Goal: Task Accomplishment & Management: Manage account settings

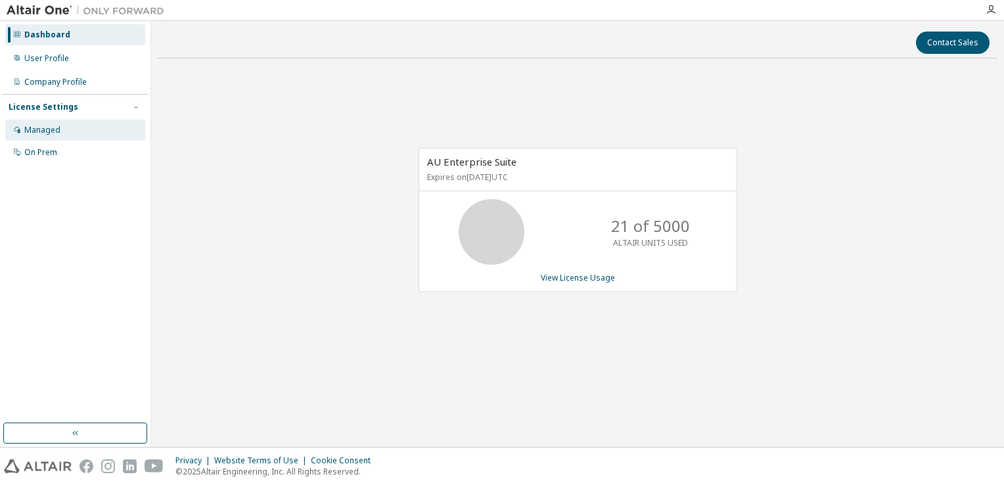
click at [95, 129] on div "Managed" at bounding box center [75, 130] width 140 height 21
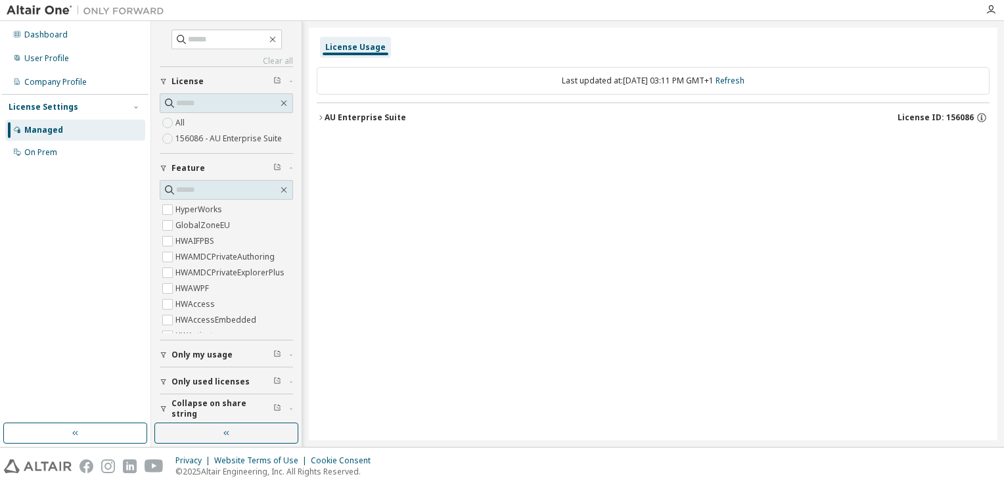
click at [227, 138] on label "156086 - AU Enterprise Suite" at bounding box center [229, 139] width 109 height 16
click at [320, 116] on icon "button" at bounding box center [320, 117] width 3 height 5
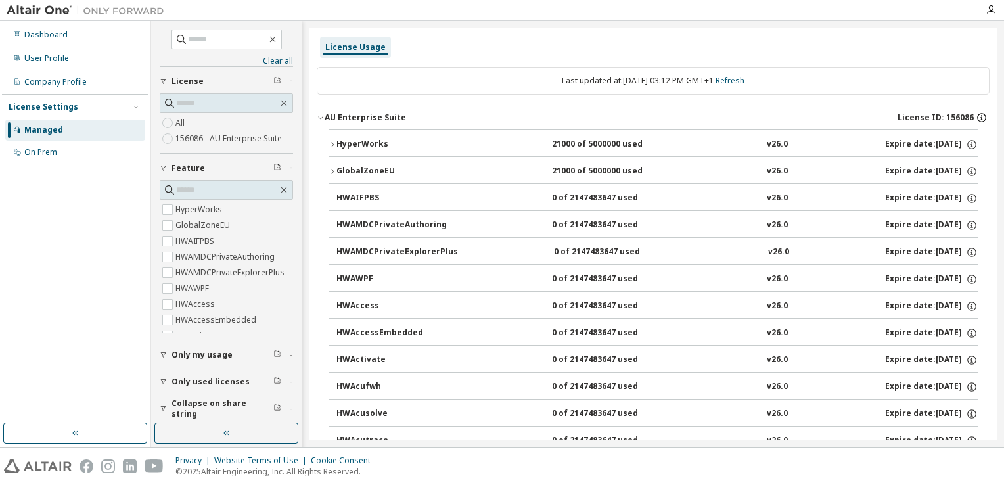
click at [975, 116] on icon "button" at bounding box center [981, 118] width 12 height 12
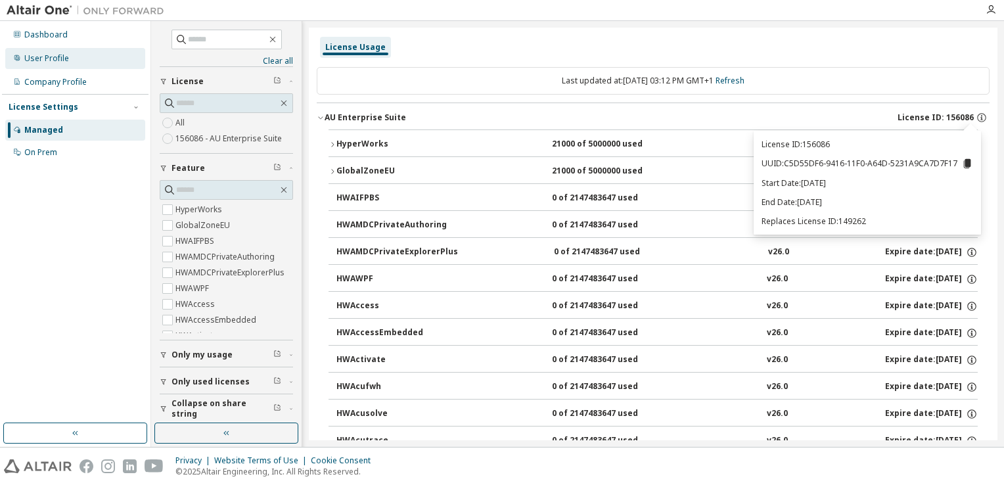
click at [77, 66] on div "User Profile" at bounding box center [75, 58] width 140 height 21
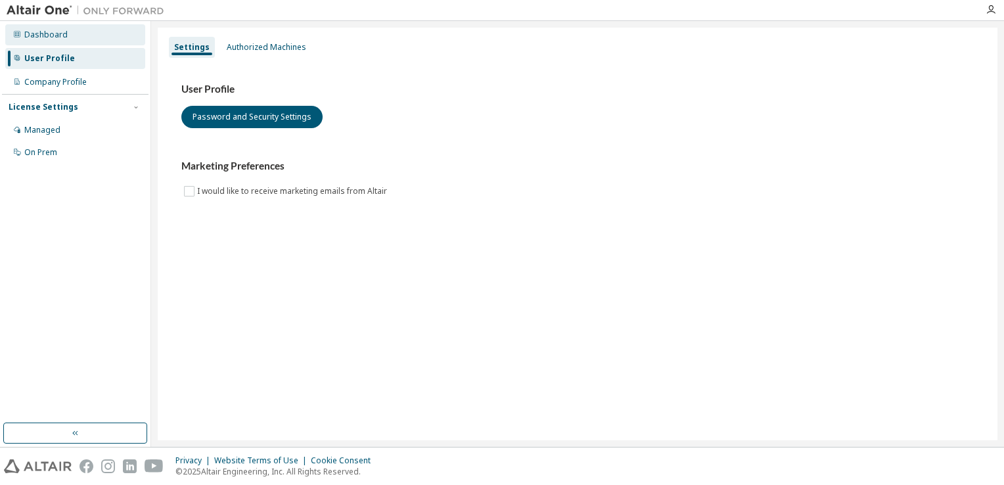
click at [79, 43] on div "Dashboard" at bounding box center [75, 34] width 140 height 21
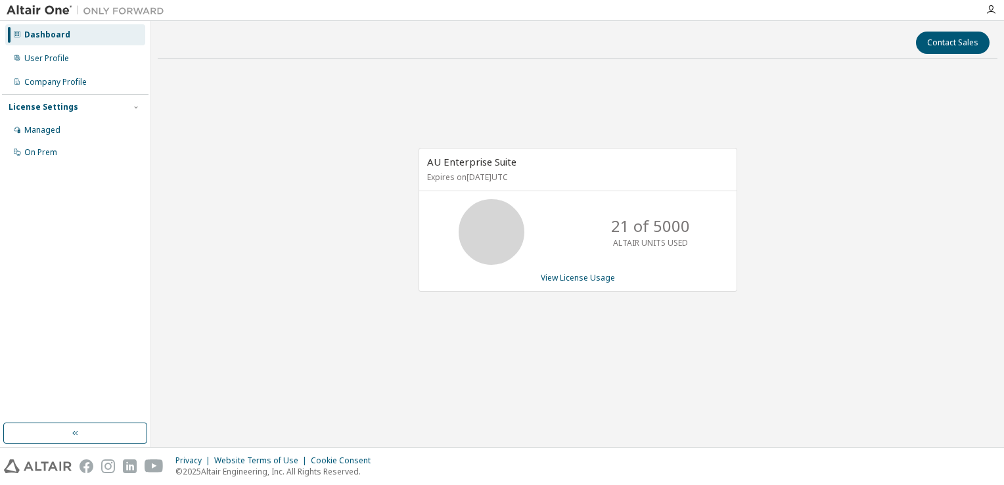
click at [673, 234] on p "21 of 5000" at bounding box center [650, 226] width 79 height 22
click at [47, 60] on div "User Profile" at bounding box center [46, 58] width 45 height 11
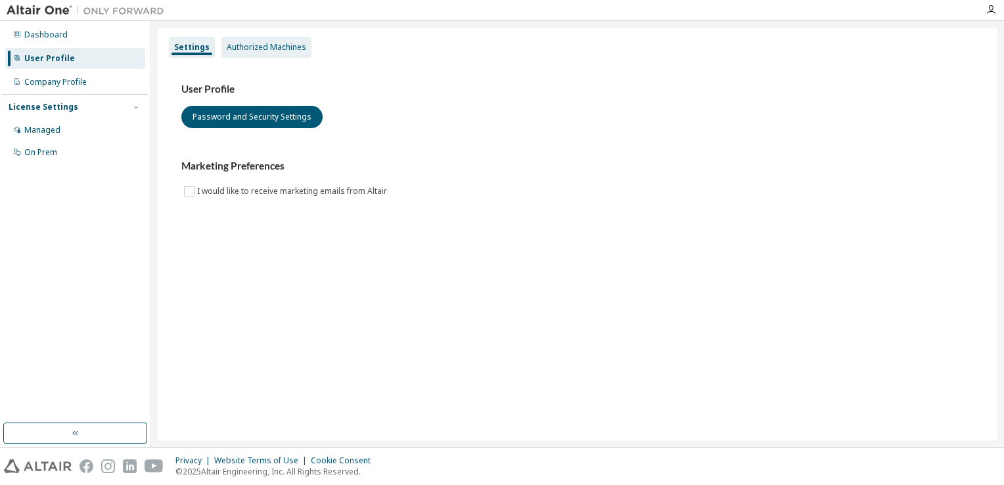
click at [247, 49] on div "Authorized Machines" at bounding box center [266, 47] width 79 height 11
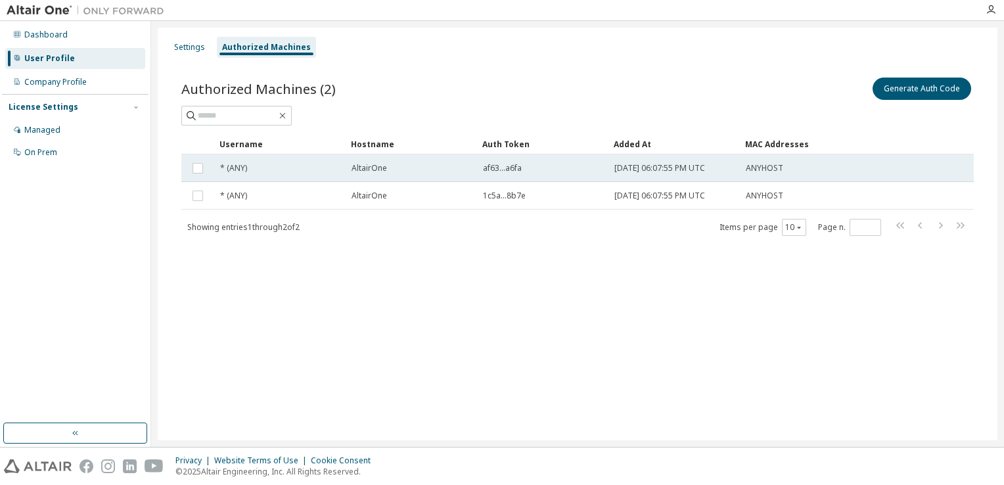
click at [510, 167] on span "af63...a6fa" at bounding box center [502, 168] width 39 height 11
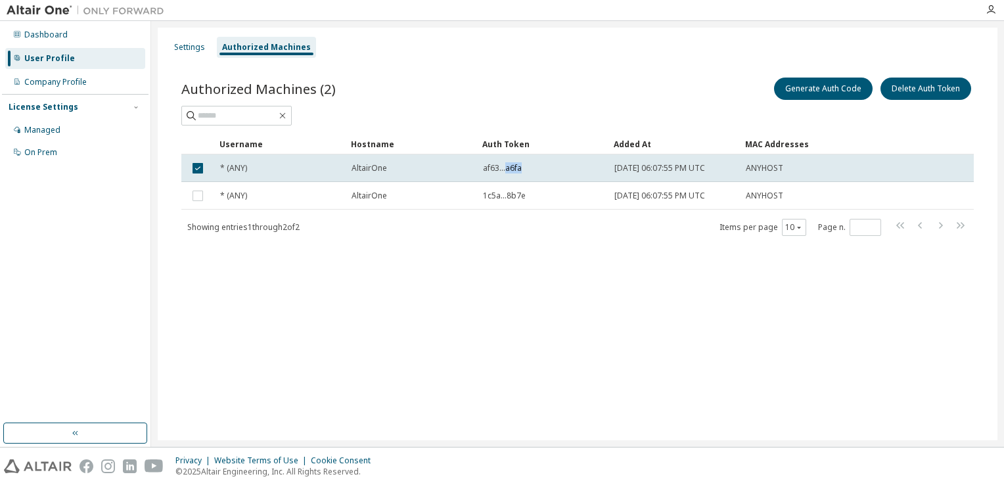
click at [510, 167] on span "af63...a6fa" at bounding box center [502, 168] width 39 height 11
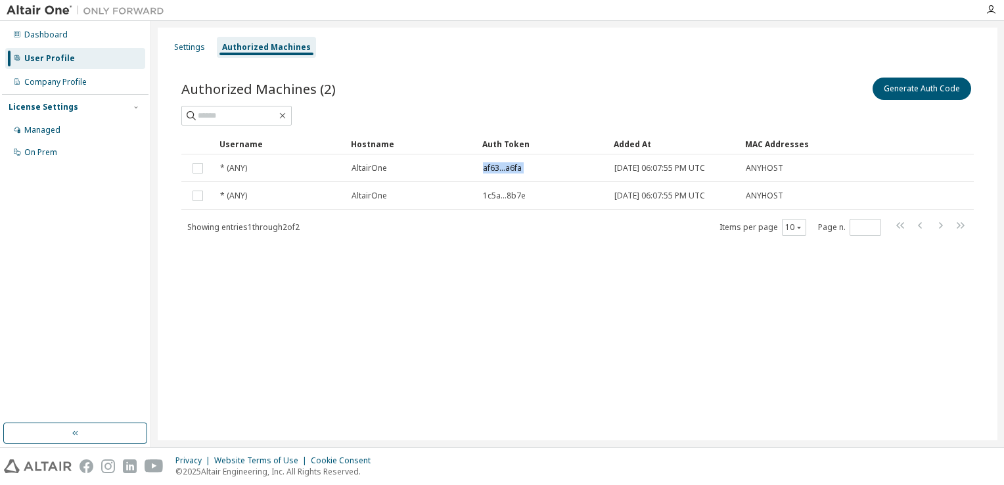
click at [510, 167] on span "af63...a6fa" at bounding box center [502, 168] width 39 height 11
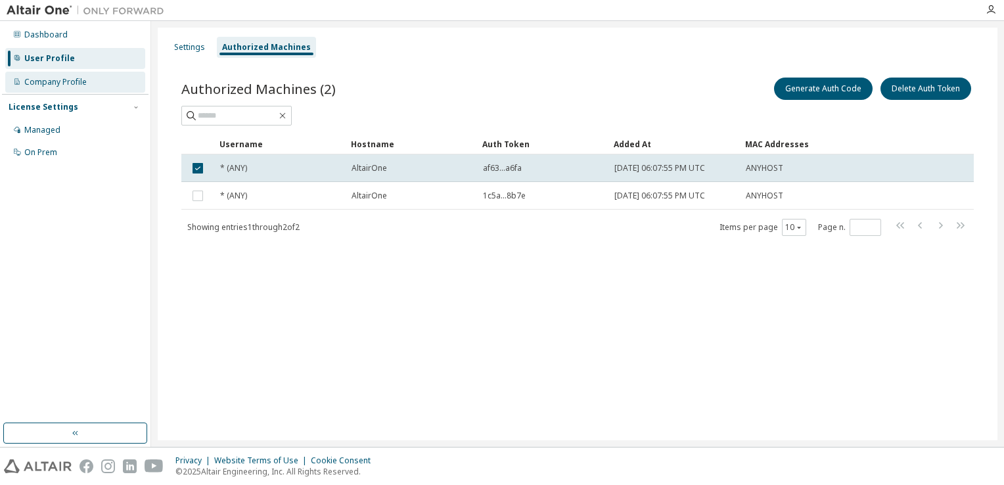
click at [75, 85] on div "Company Profile" at bounding box center [55, 82] width 62 height 11
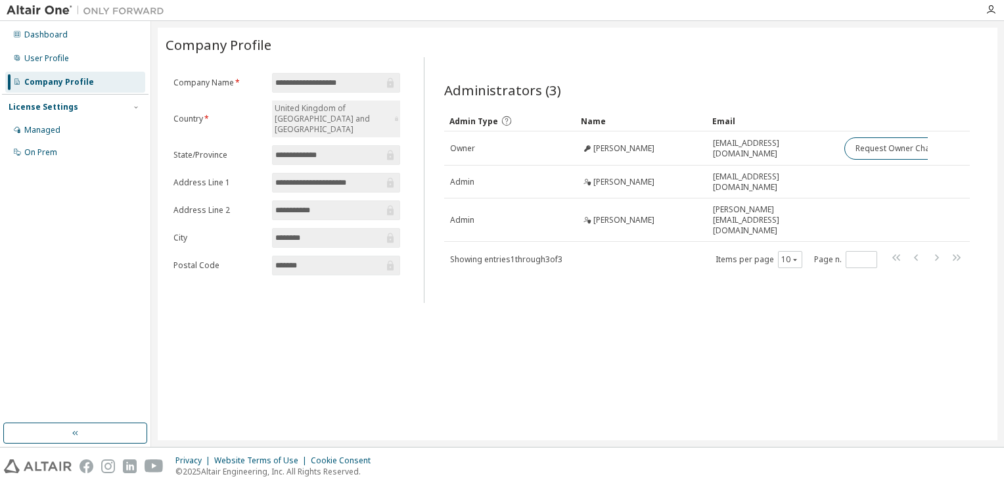
click at [76, 114] on div "License Settings Managed On Prem" at bounding box center [75, 129] width 146 height 70
click at [59, 134] on div "Managed" at bounding box center [75, 130] width 140 height 21
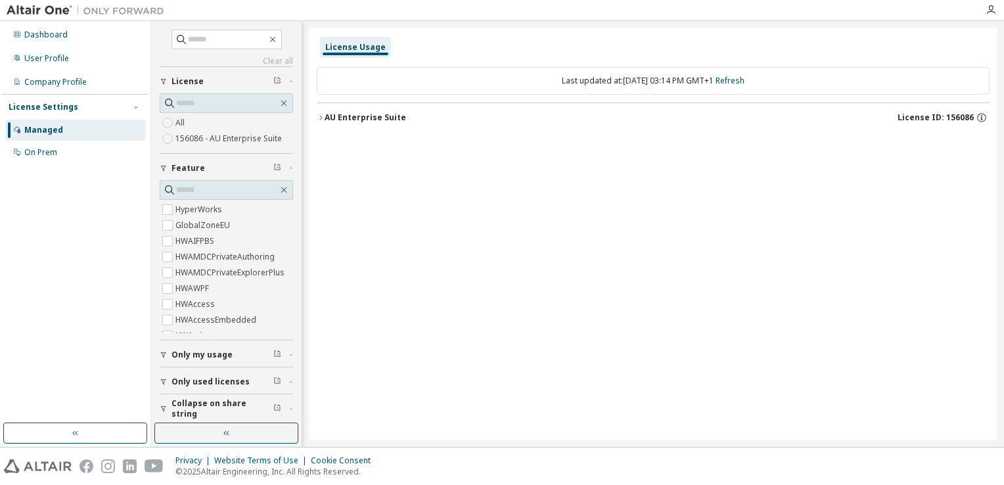
click at [232, 137] on label "156086 - AU Enterprise Suite" at bounding box center [229, 139] width 109 height 16
click at [327, 114] on div "AU Enterprise Suite" at bounding box center [364, 117] width 81 height 11
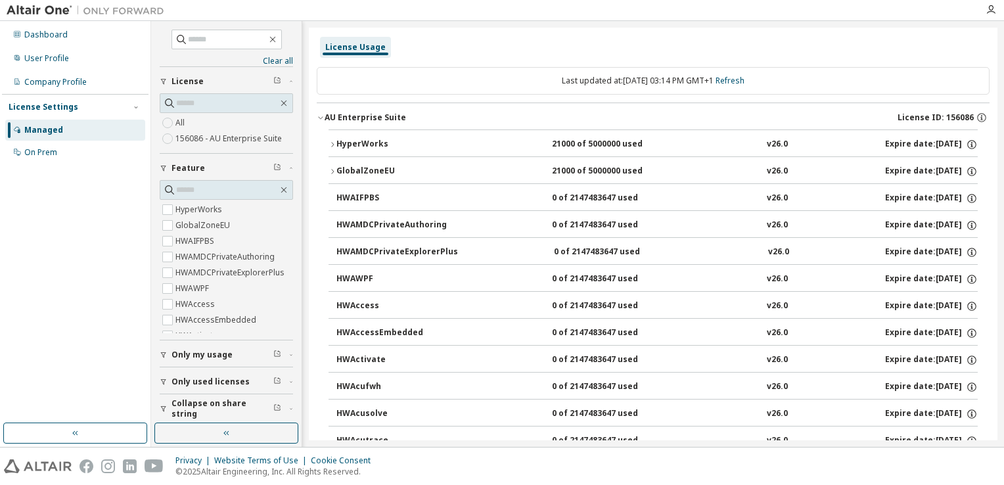
click at [336, 140] on div "HyperWorks" at bounding box center [395, 145] width 118 height 12
